Goal: Check status

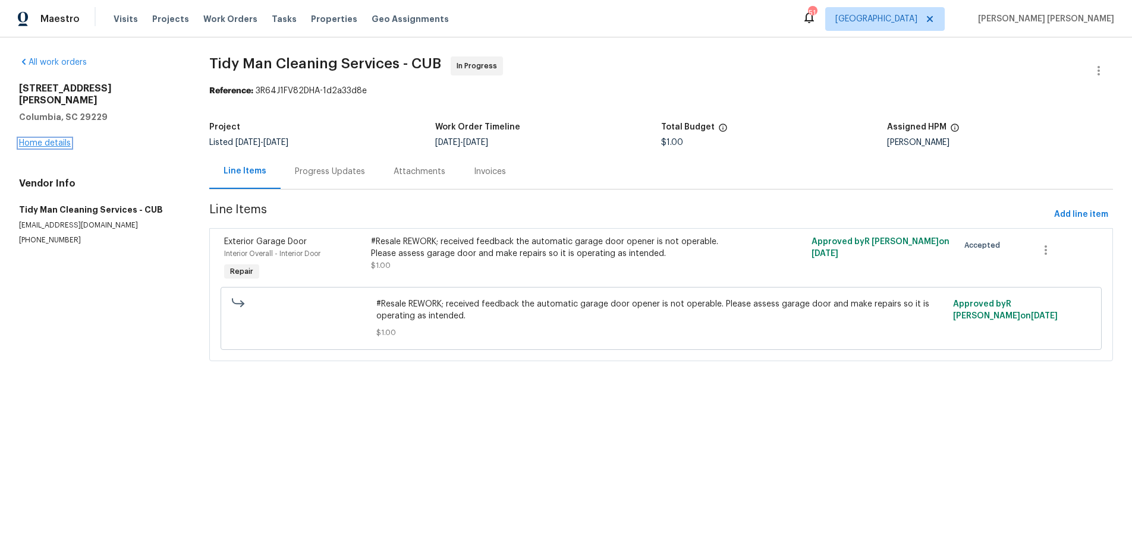
click at [52, 139] on link "Home details" at bounding box center [45, 143] width 52 height 8
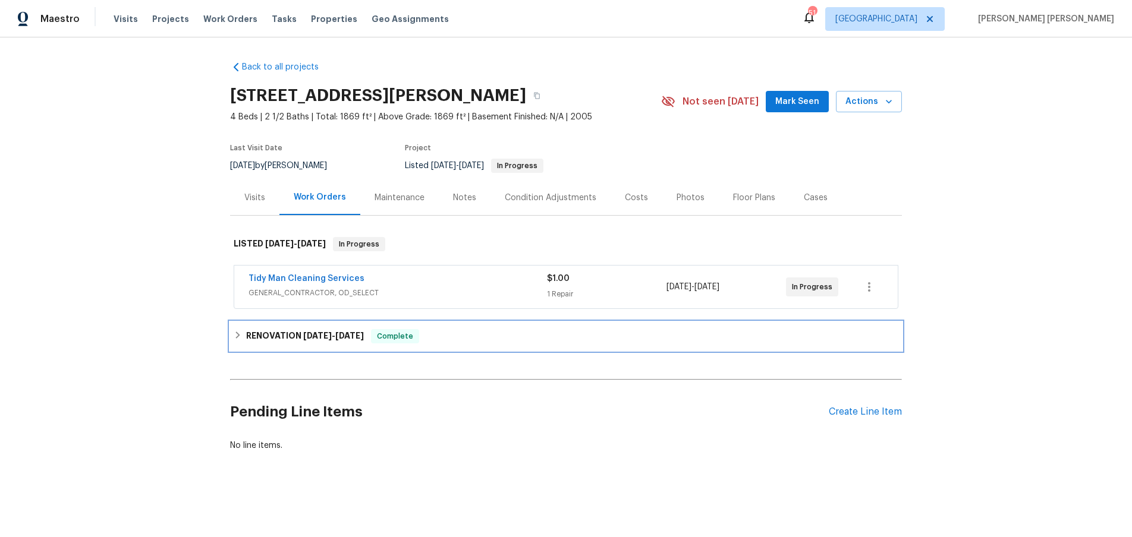
drag, startPoint x: 231, startPoint y: 332, endPoint x: 293, endPoint y: 336, distance: 61.9
click at [235, 333] on div "RENOVATION [DATE] - [DATE] Complete" at bounding box center [566, 336] width 672 height 29
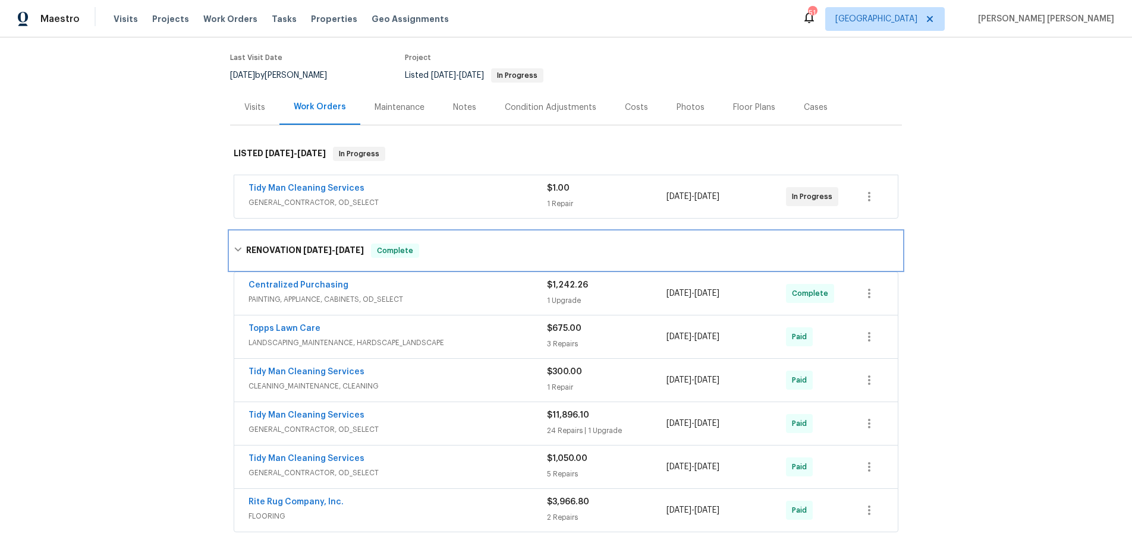
scroll to position [196, 0]
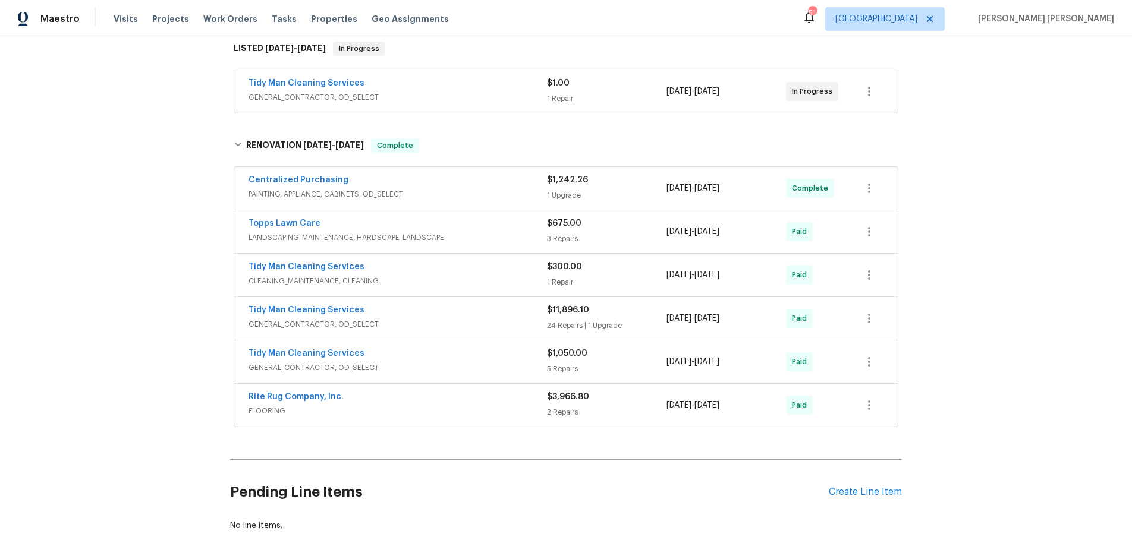
click at [447, 358] on div "Tidy Man Cleaning Services" at bounding box center [397, 355] width 298 height 14
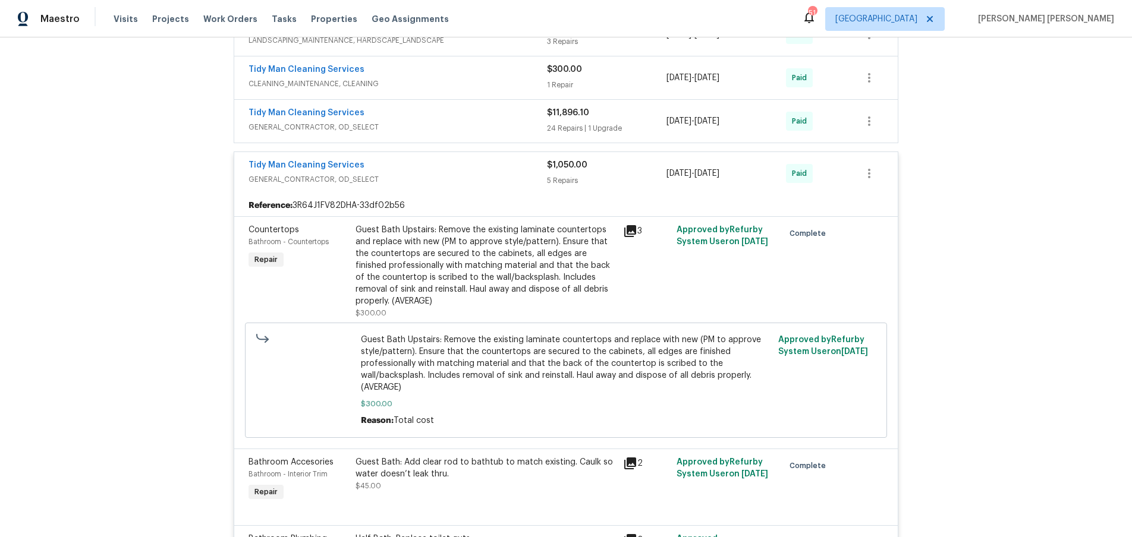
scroll to position [246, 0]
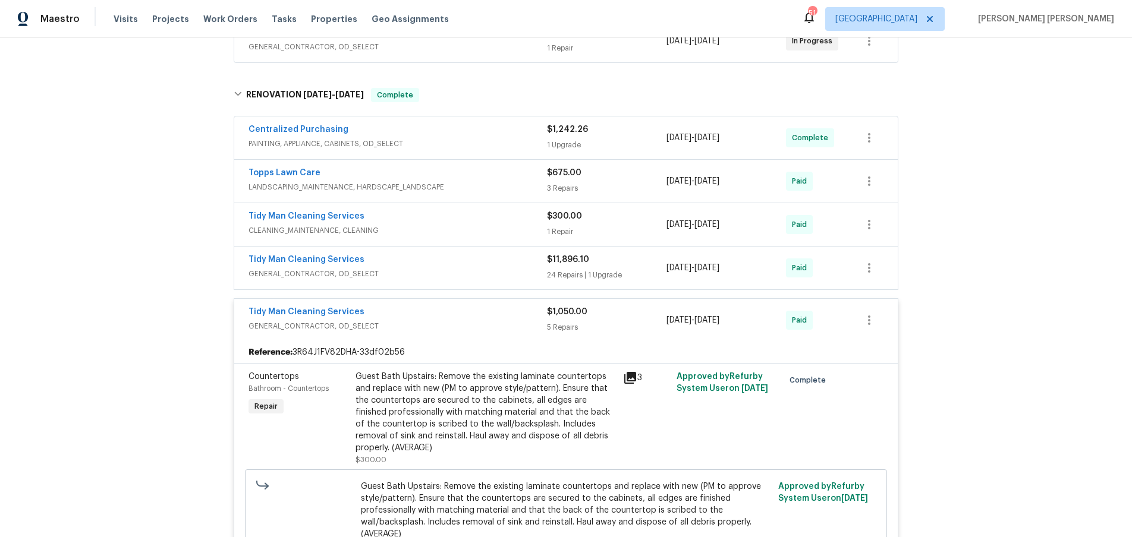
click at [502, 337] on div "Tidy Man Cleaning Services GENERAL_CONTRACTOR, OD_SELECT $1,050.00 5 Repairs [D…" at bounding box center [565, 320] width 663 height 43
click at [495, 311] on div "Tidy Man Cleaning Services" at bounding box center [397, 313] width 298 height 14
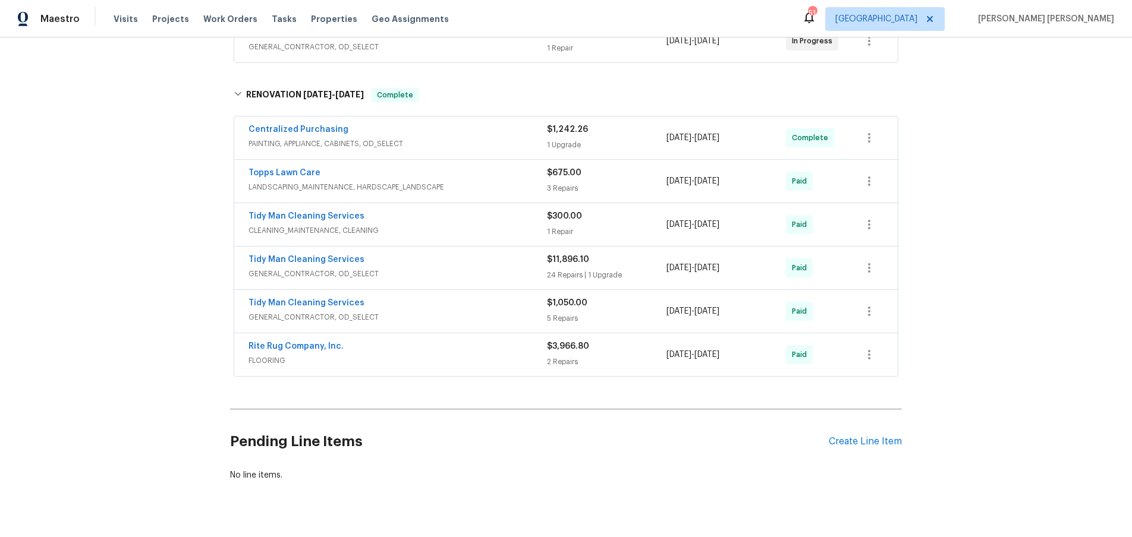
click at [493, 269] on span "GENERAL_CONTRACTOR, OD_SELECT" at bounding box center [397, 274] width 298 height 12
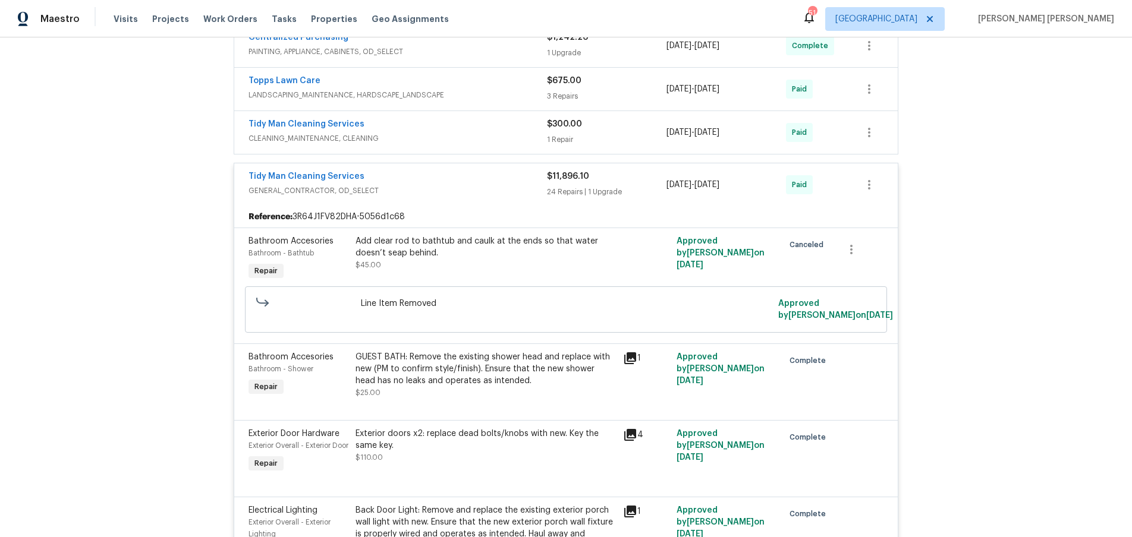
scroll to position [550, 0]
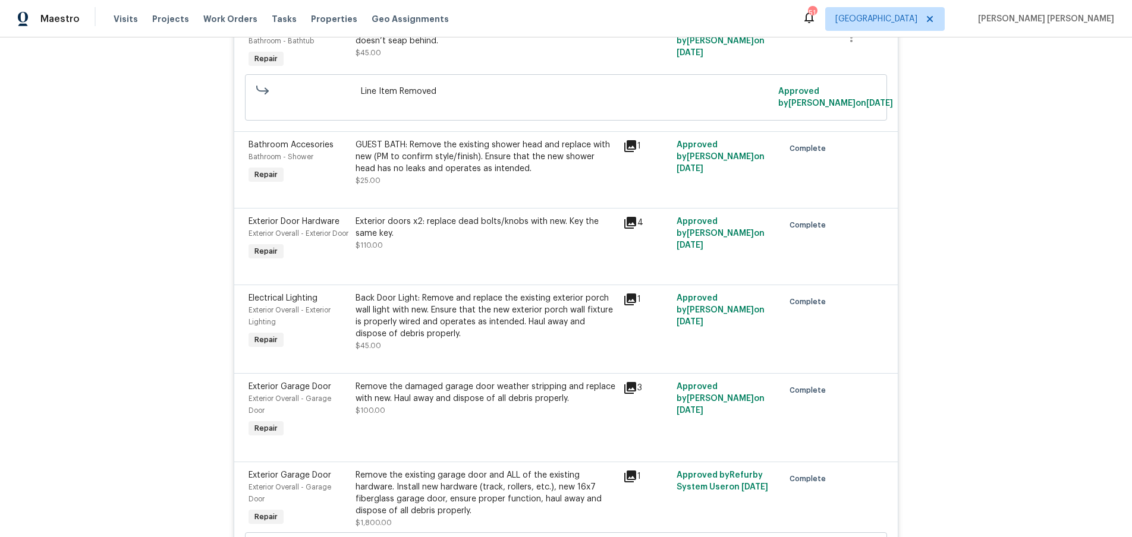
click at [633, 395] on icon at bounding box center [630, 388] width 14 height 14
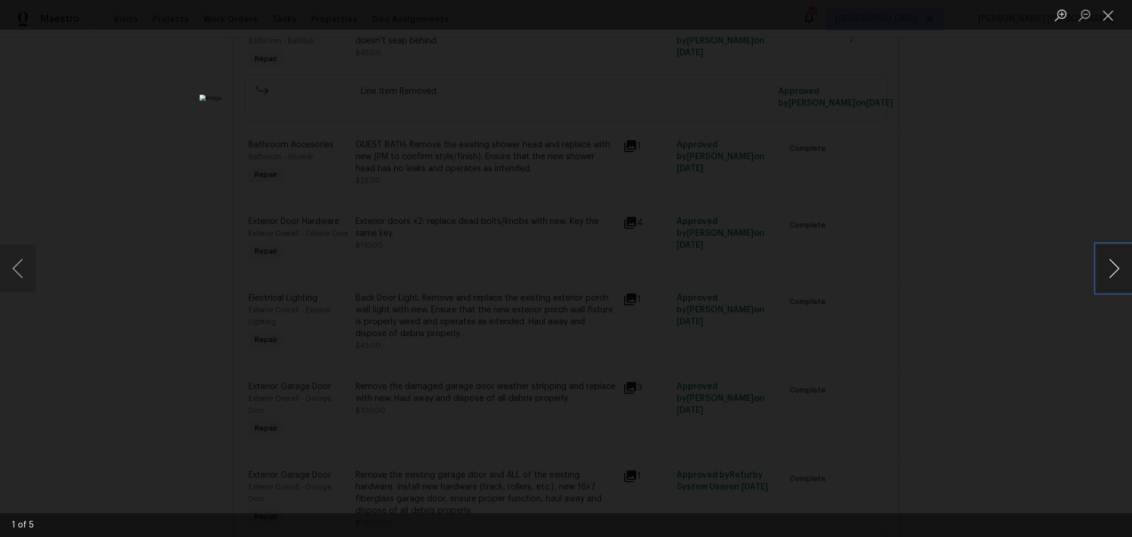
click at [1113, 281] on button "Next image" at bounding box center [1114, 269] width 36 height 48
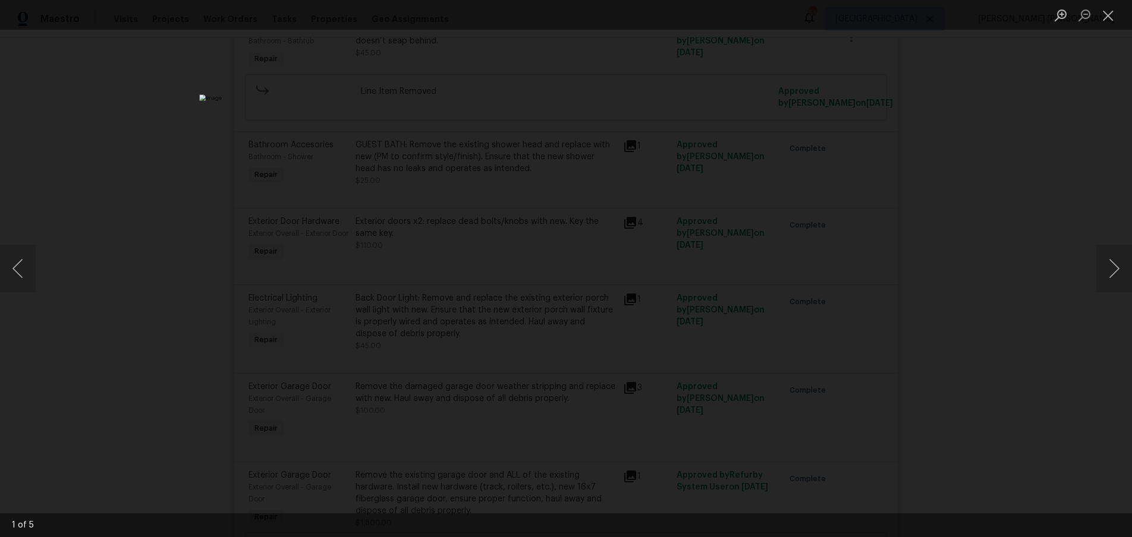
drag, startPoint x: 1058, startPoint y: 328, endPoint x: 1050, endPoint y: 326, distance: 8.5
click at [1056, 327] on div "Lightbox" at bounding box center [566, 268] width 1132 height 537
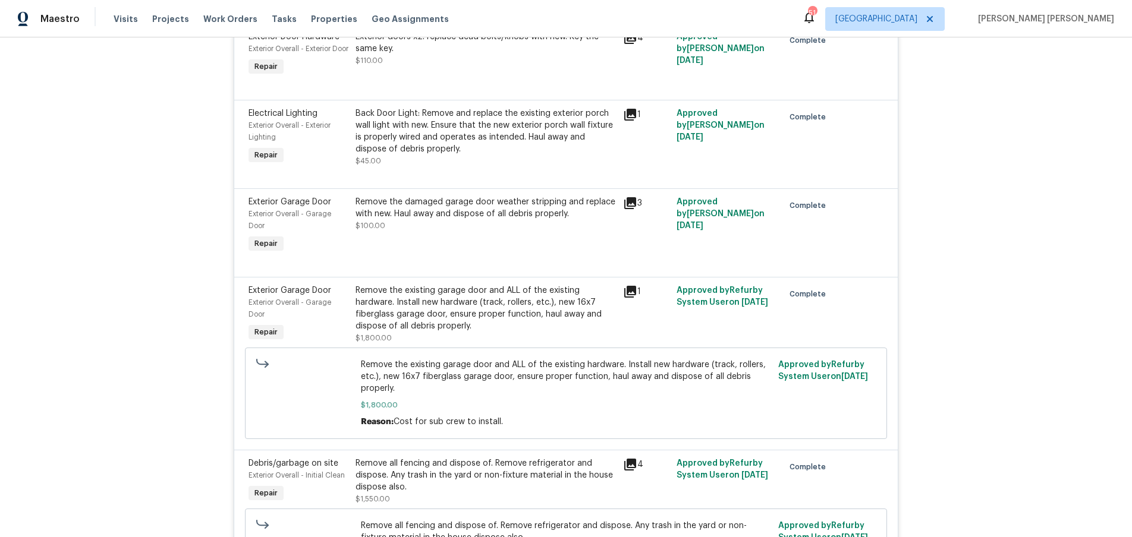
scroll to position [751, 0]
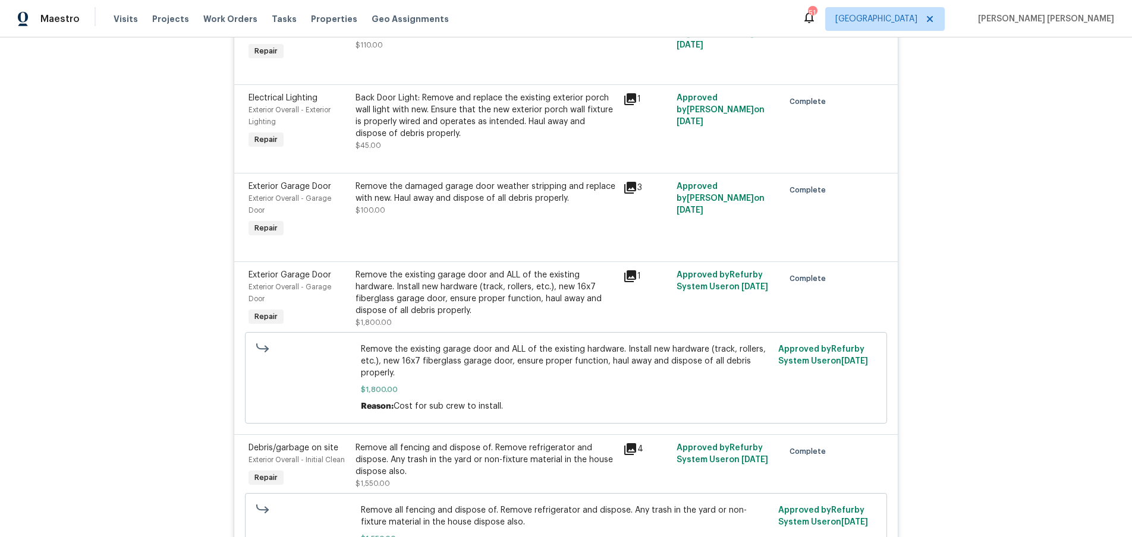
click at [628, 282] on icon at bounding box center [630, 276] width 12 height 12
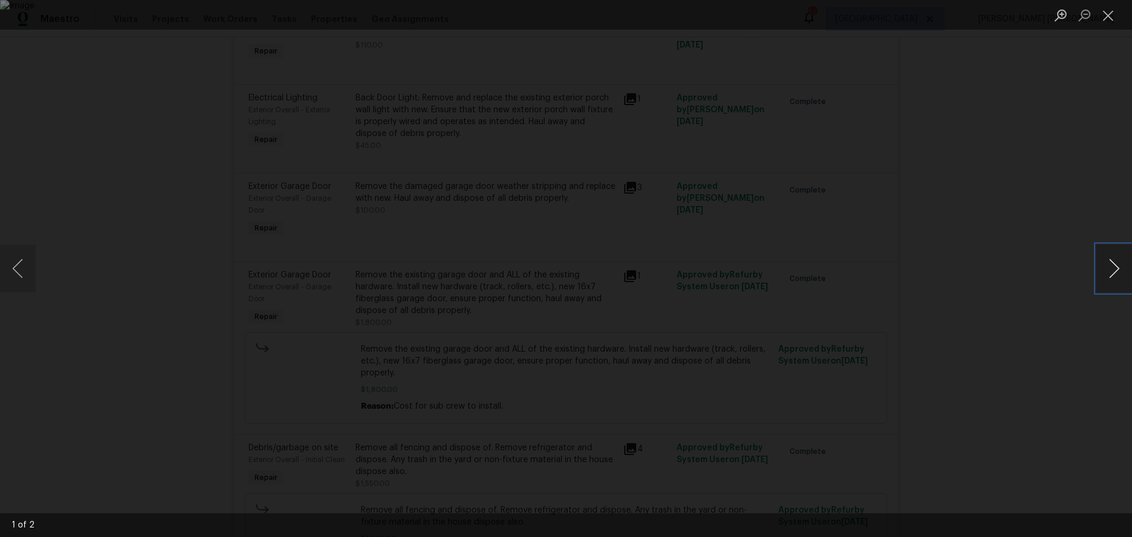
click at [1109, 279] on button "Next image" at bounding box center [1114, 269] width 36 height 48
drag, startPoint x: 1065, startPoint y: 341, endPoint x: 1060, endPoint y: 336, distance: 6.7
click at [1064, 341] on div "Lightbox" at bounding box center [566, 268] width 1132 height 537
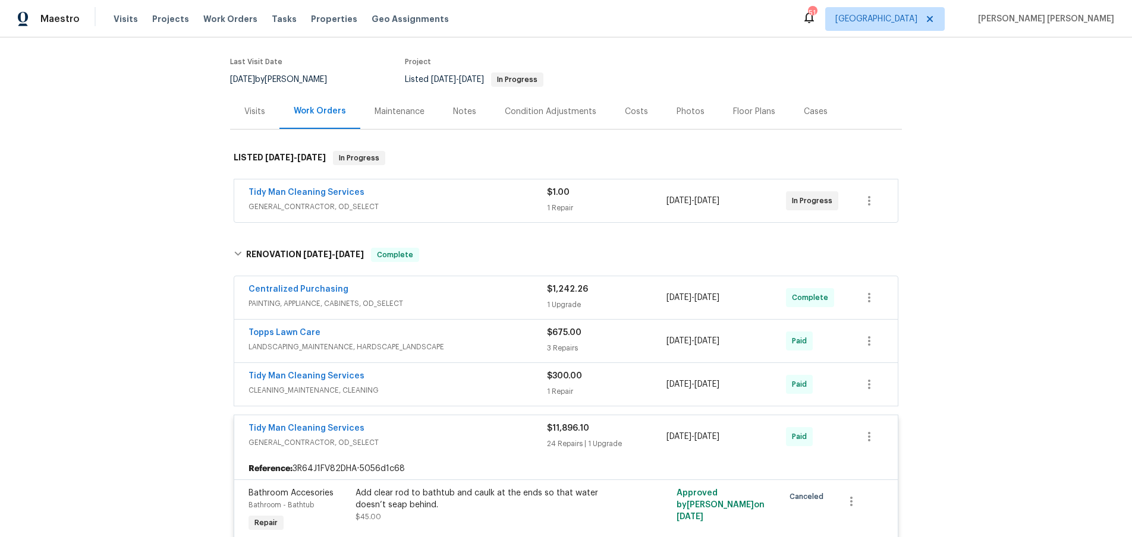
scroll to position [78, 0]
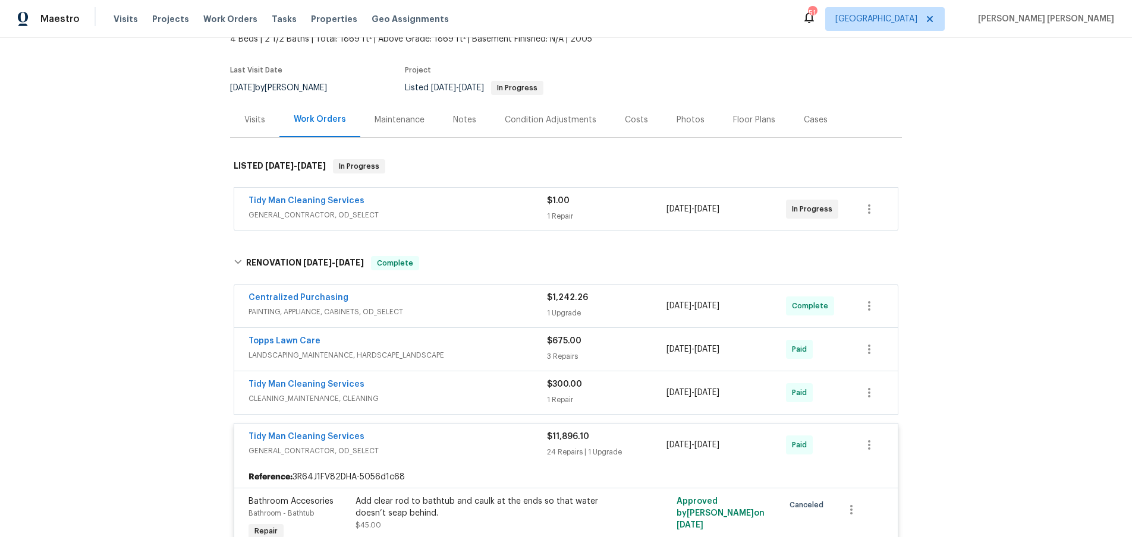
click at [511, 439] on div "Tidy Man Cleaning Services" at bounding box center [397, 438] width 298 height 14
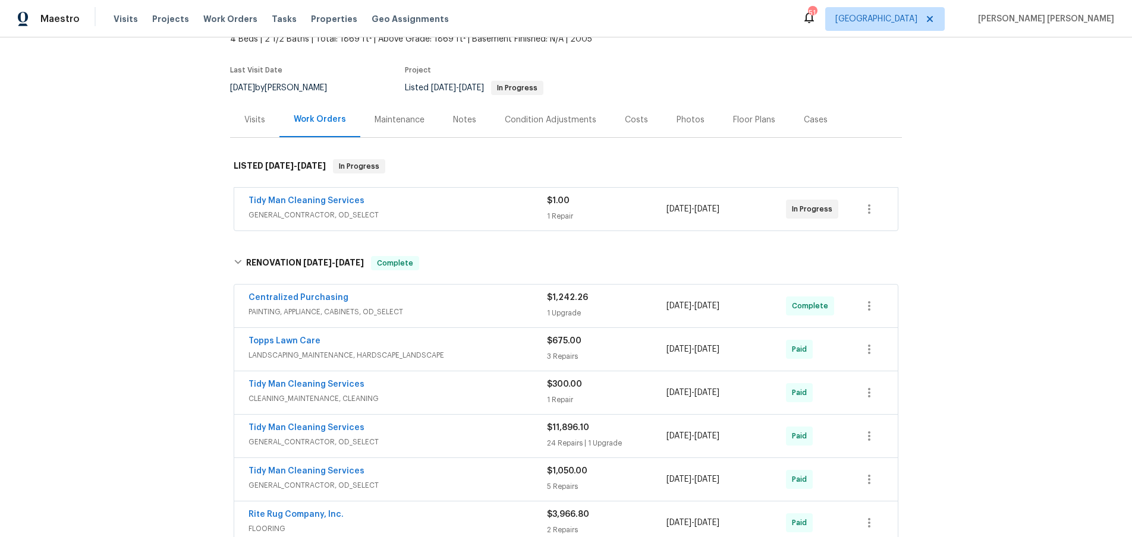
click at [514, 387] on div "Tidy Man Cleaning Services" at bounding box center [397, 386] width 298 height 14
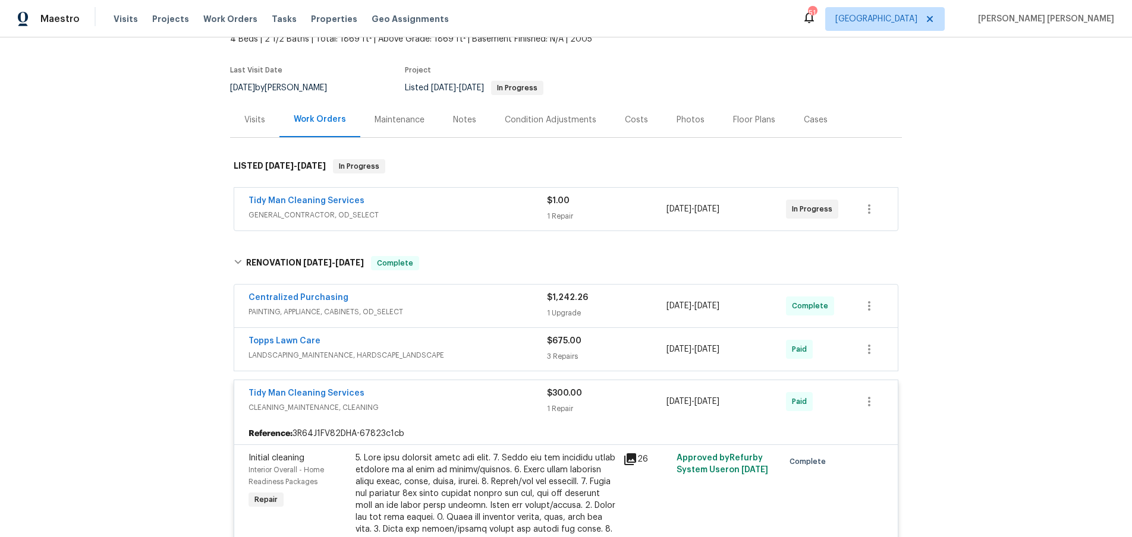
click at [514, 388] on div "Tidy Man Cleaning Services" at bounding box center [397, 395] width 298 height 14
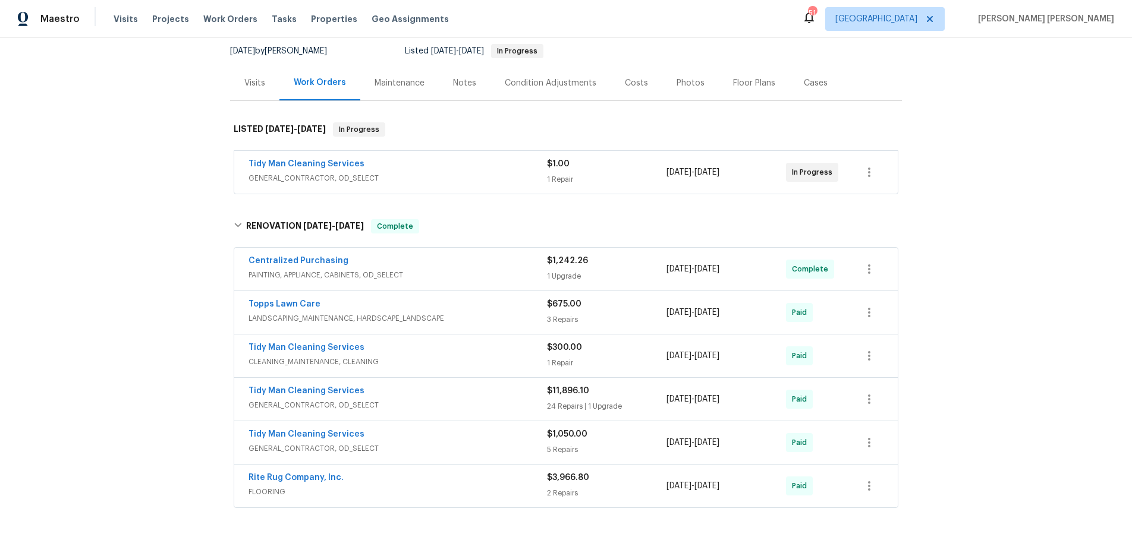
scroll to position [114, 0]
click at [517, 410] on span "GENERAL_CONTRACTOR, OD_SELECT" at bounding box center [397, 406] width 298 height 12
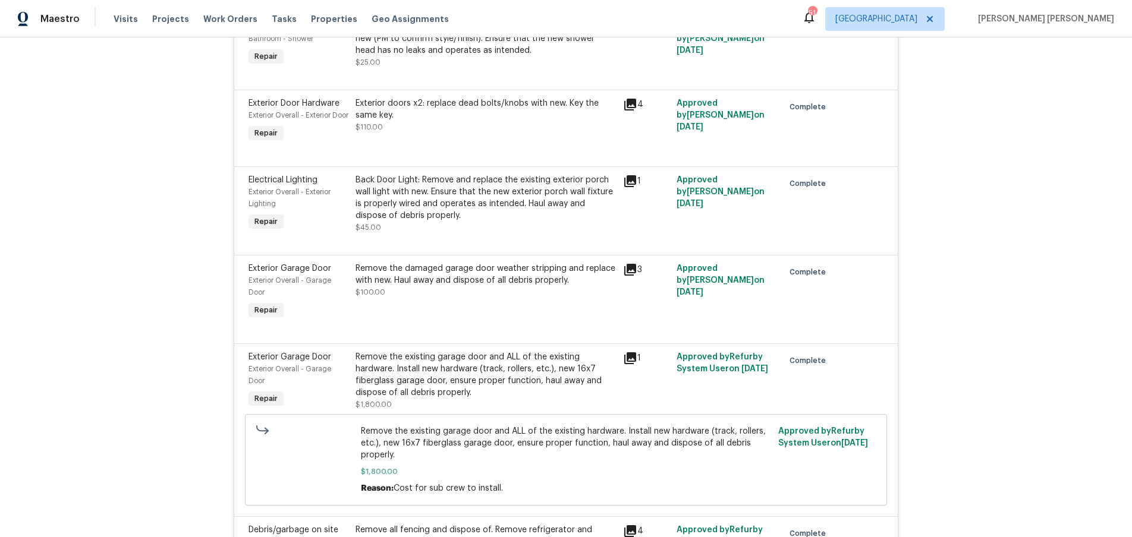
scroll to position [814, 0]
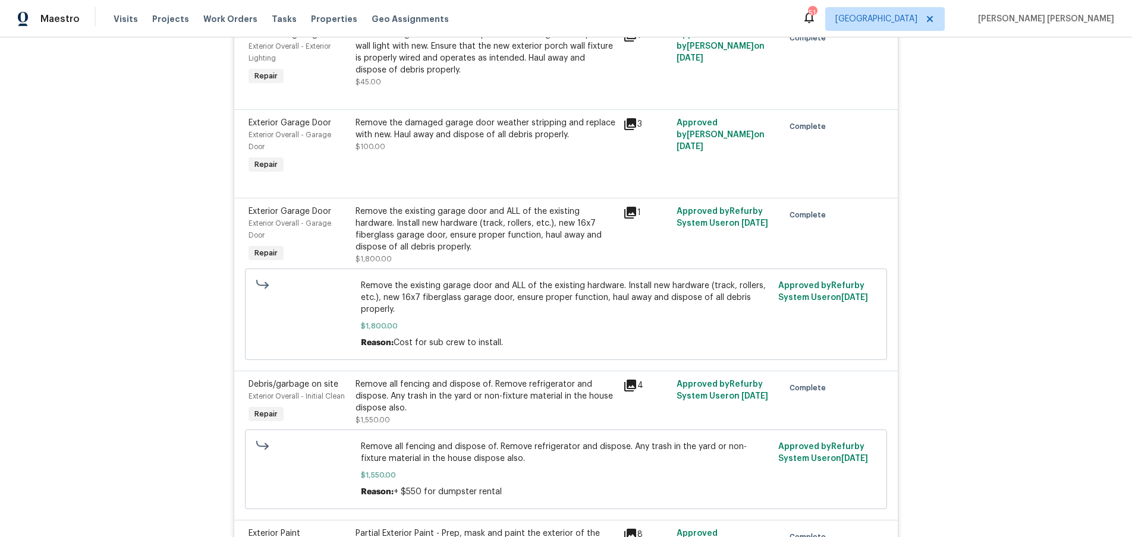
click at [634, 219] on icon at bounding box center [630, 213] width 12 height 12
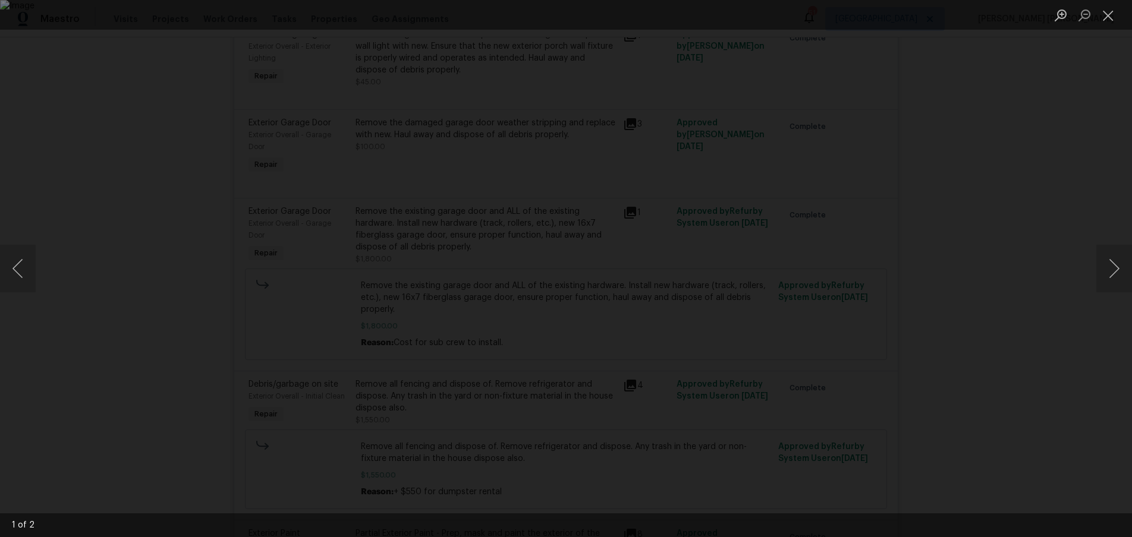
click at [585, 110] on div "Lightbox" at bounding box center [566, 268] width 1132 height 537
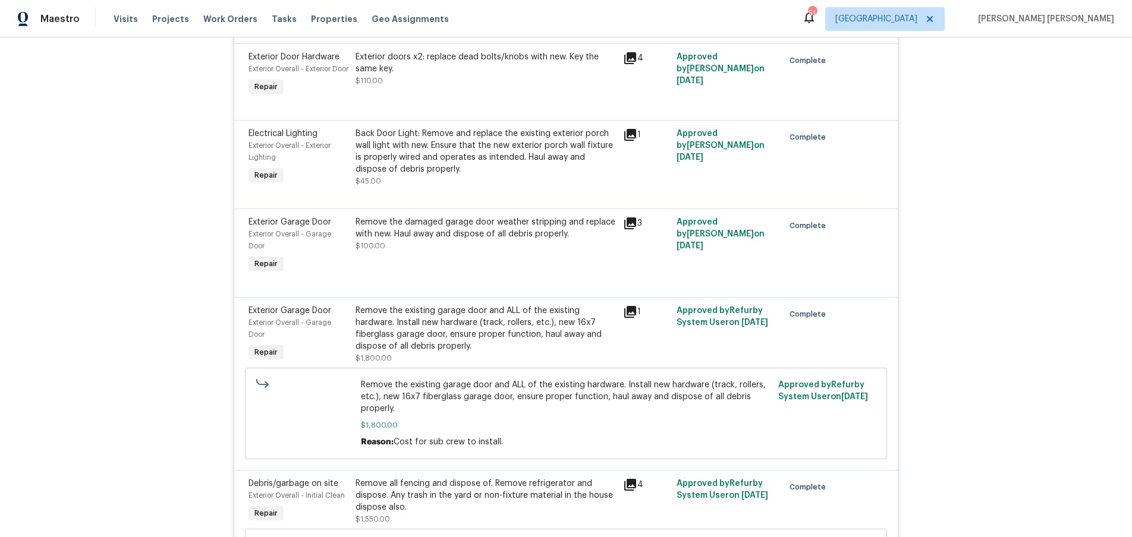
scroll to position [0, 0]
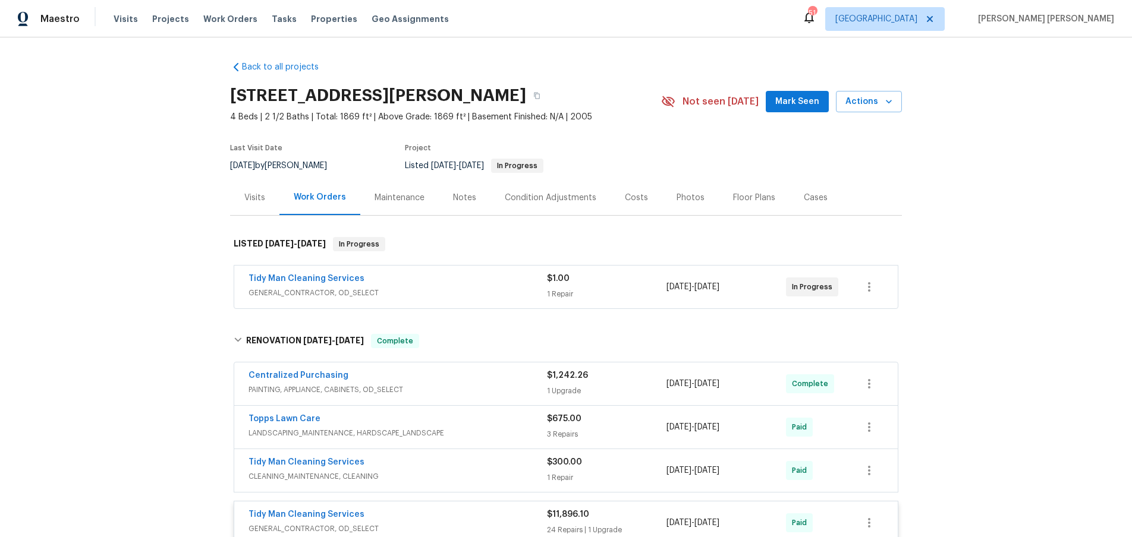
click at [247, 198] on div "Visits" at bounding box center [254, 198] width 21 height 12
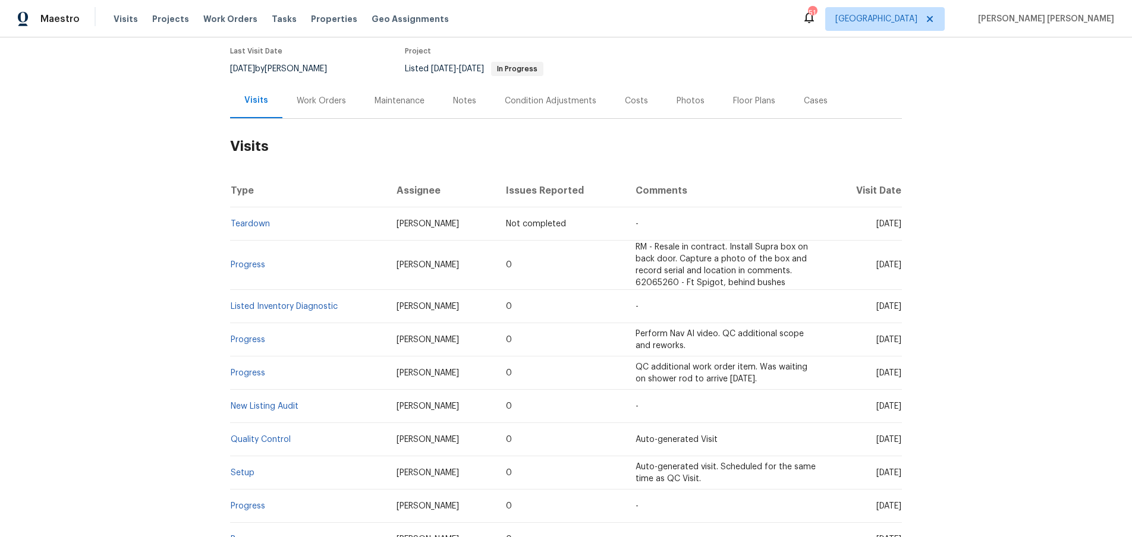
scroll to position [118, 0]
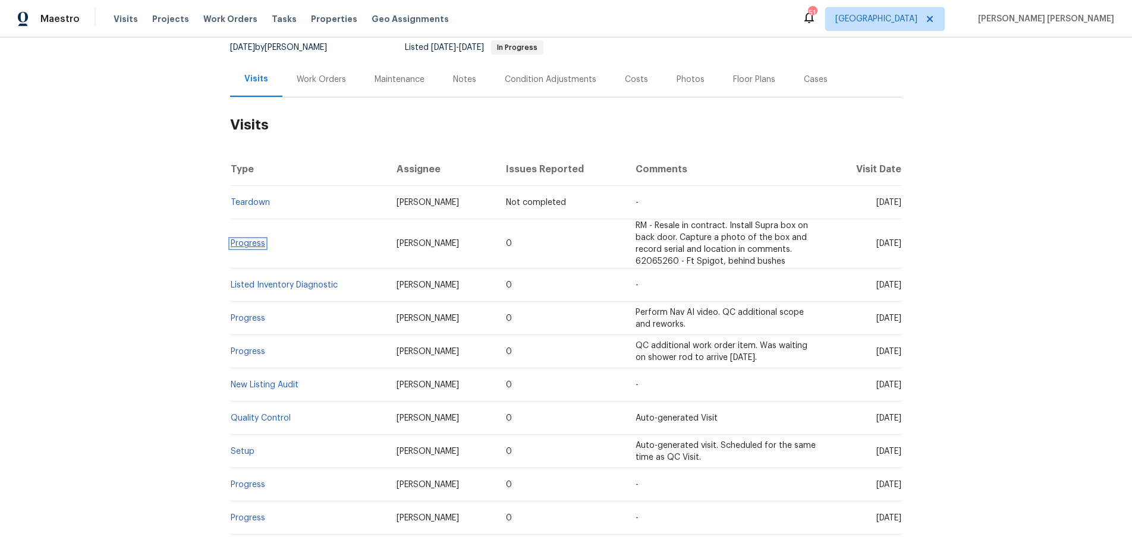
click at [251, 247] on link "Progress" at bounding box center [248, 244] width 34 height 8
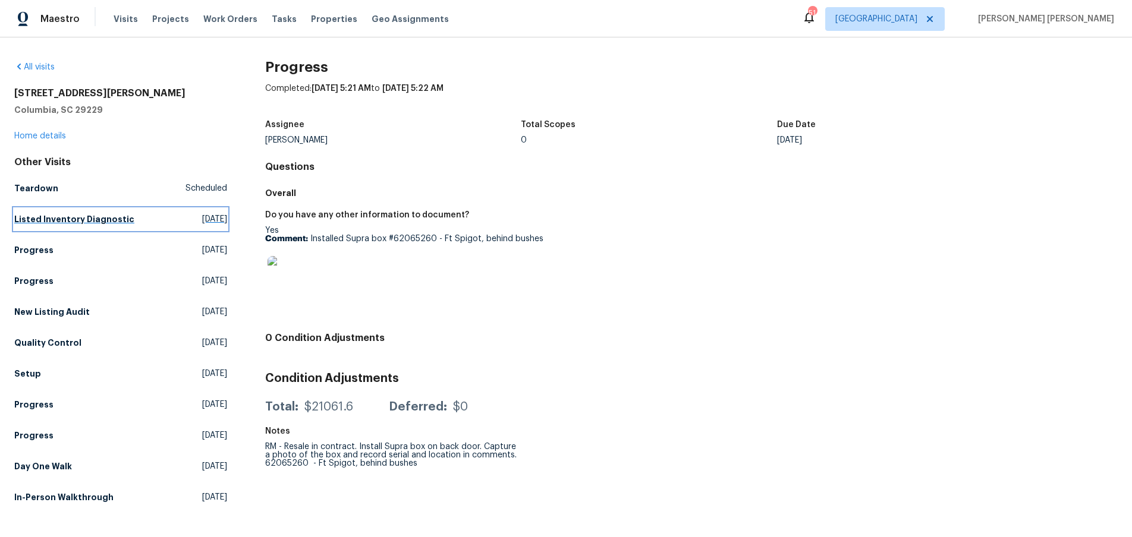
click at [58, 221] on h5 "Listed Inventory Diagnostic" at bounding box center [74, 219] width 120 height 12
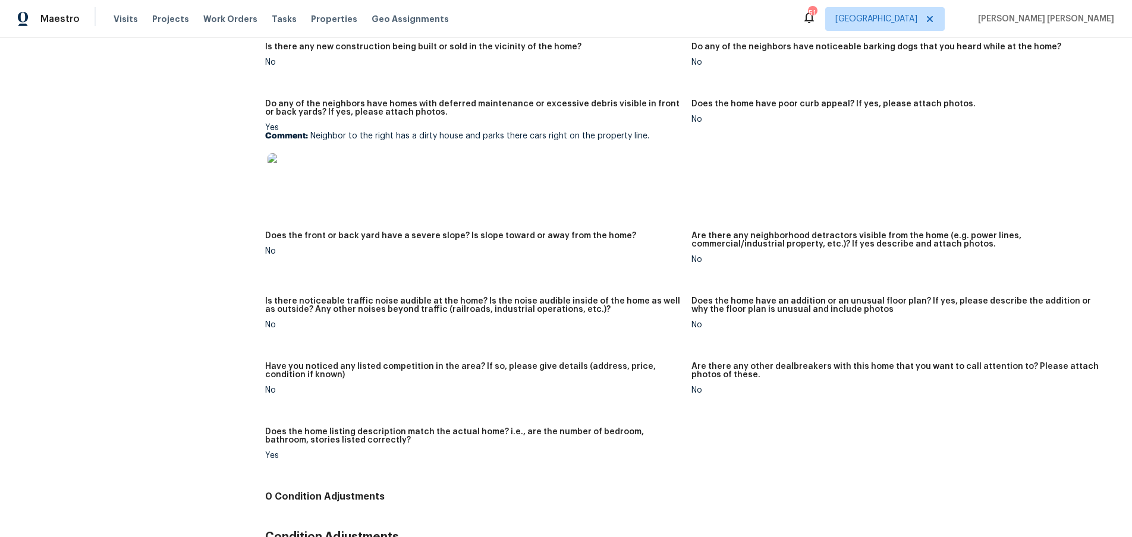
scroll to position [606, 0]
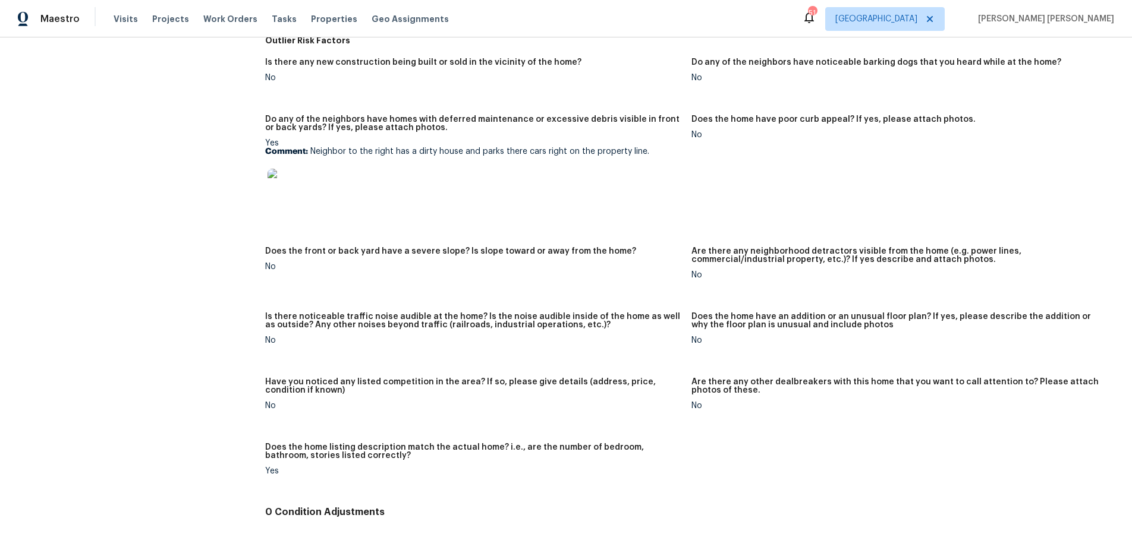
click at [279, 189] on img at bounding box center [286, 188] width 38 height 38
